Goal: Information Seeking & Learning: Compare options

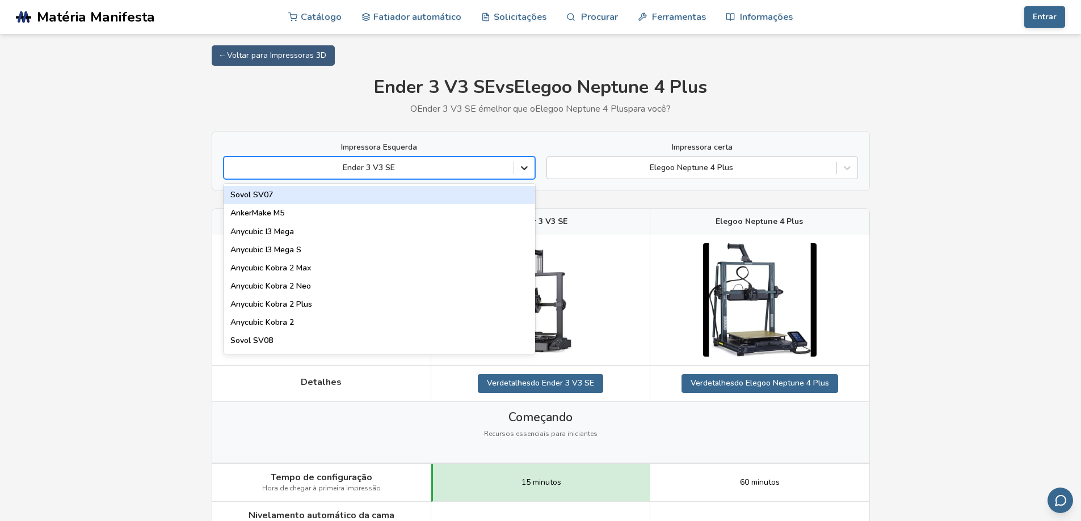
click at [528, 171] on icon at bounding box center [524, 167] width 11 height 11
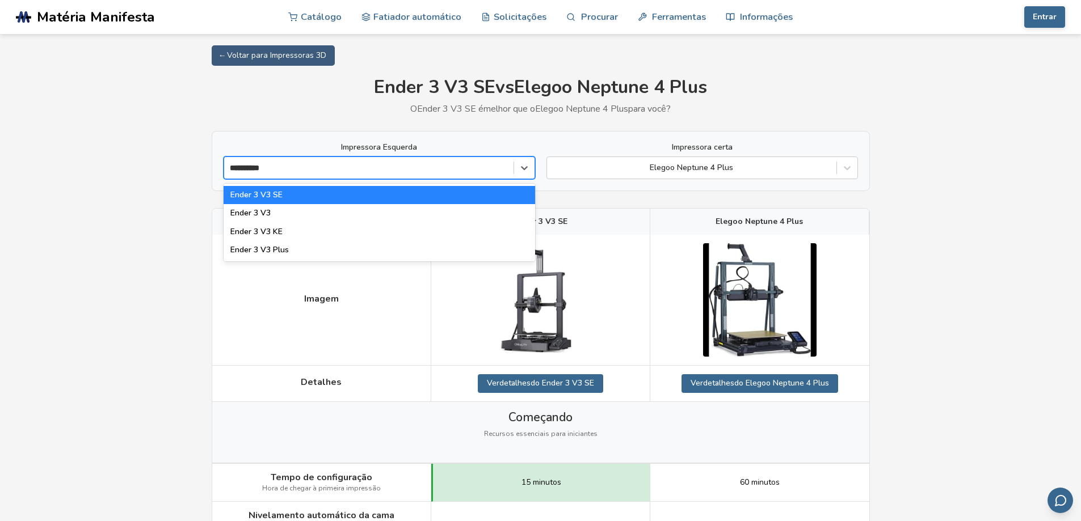
type input "**********"
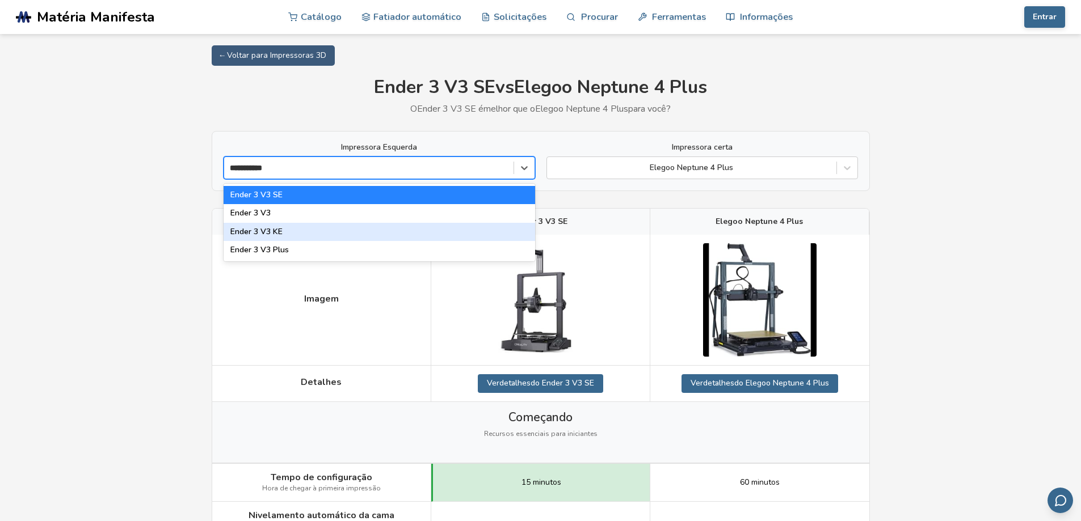
click at [271, 230] on font "Ender 3 V3 KE" at bounding box center [256, 231] width 52 height 11
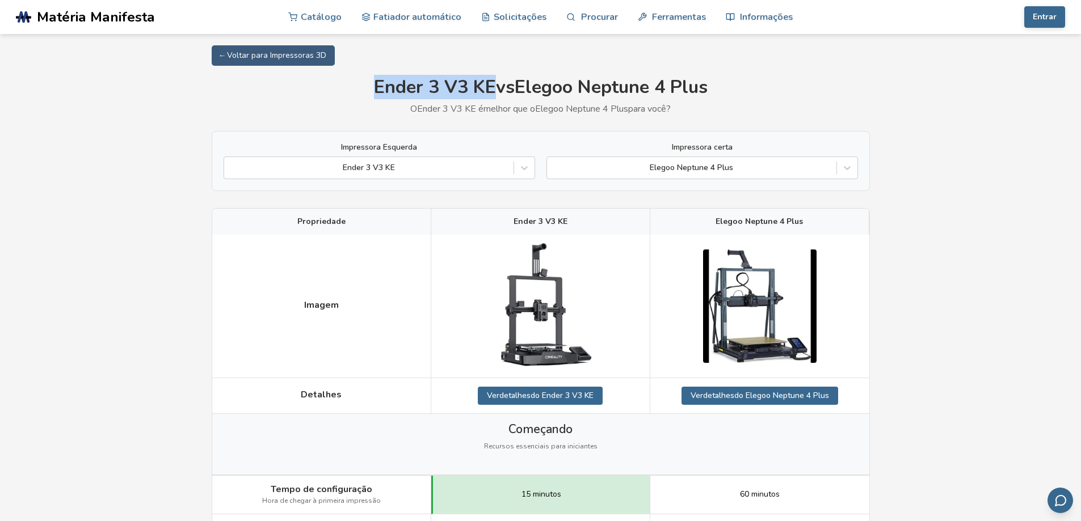
drag, startPoint x: 491, startPoint y: 87, endPoint x: 371, endPoint y: 91, distance: 120.4
click at [374, 91] on font "Ender 3 V3 KE" at bounding box center [435, 87] width 122 height 24
copy font "Ender 3 V3 KE"
